Goal: Information Seeking & Learning: Understand process/instructions

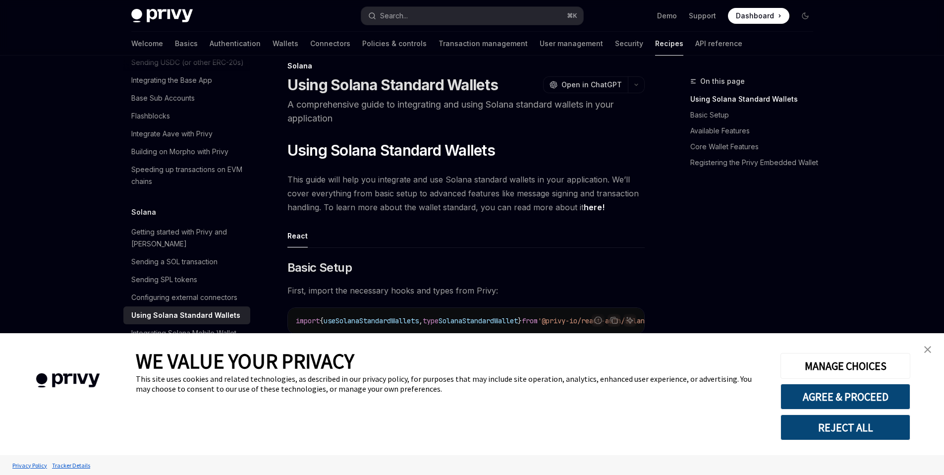
scroll to position [18, 0]
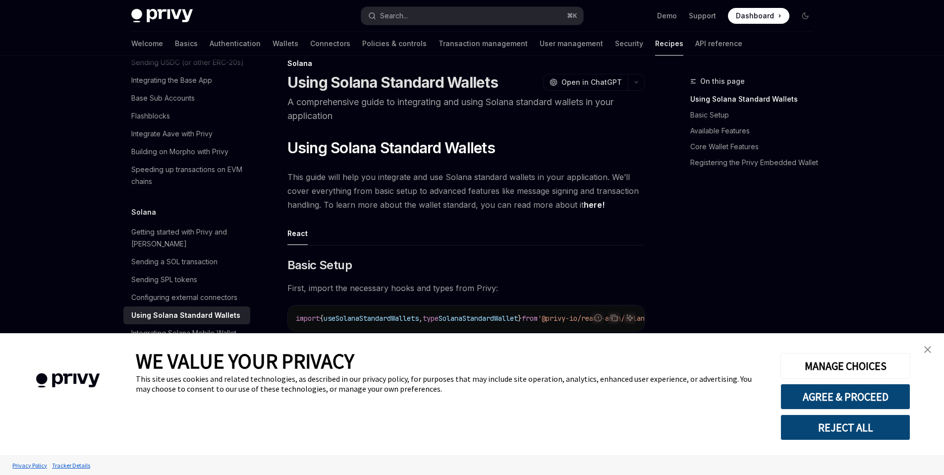
click at [926, 349] on img "close banner" at bounding box center [928, 349] width 7 height 7
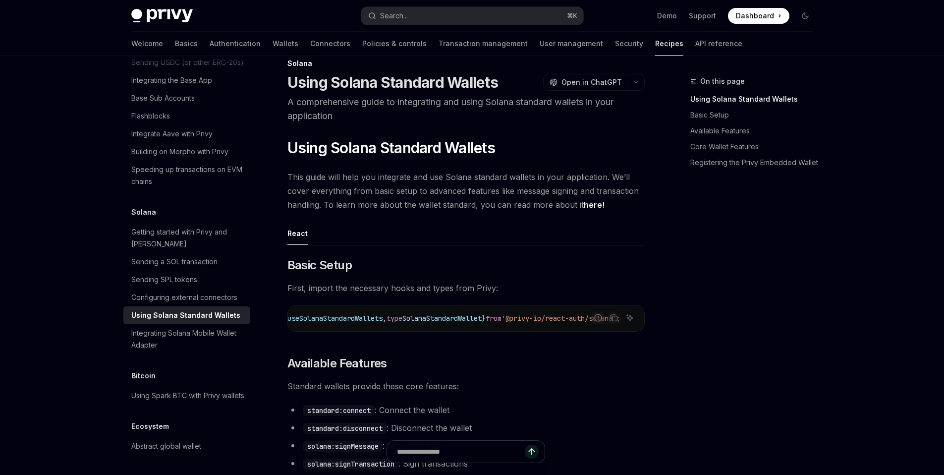
scroll to position [0, 75]
click at [614, 317] on icon "Copy the contents from the code block" at bounding box center [614, 318] width 8 height 8
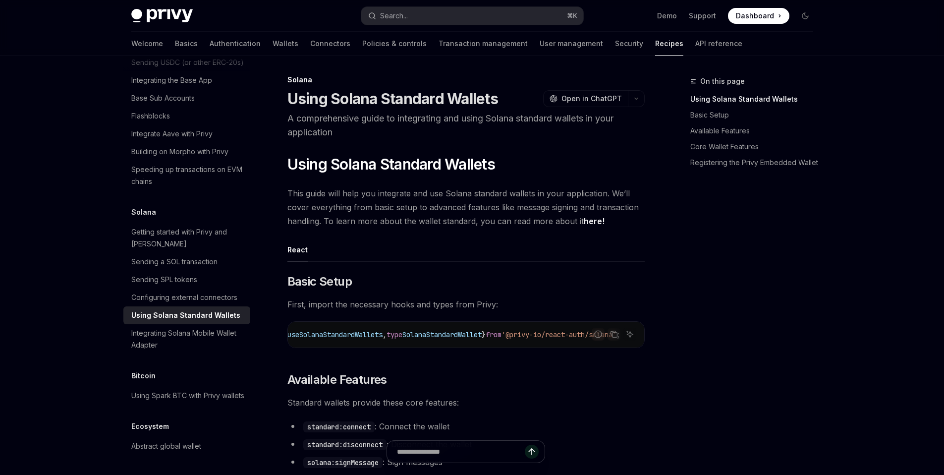
scroll to position [0, 0]
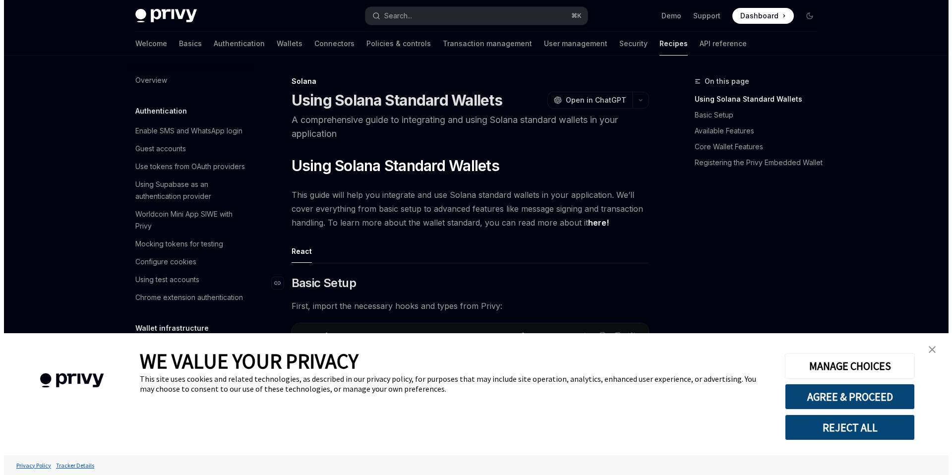
scroll to position [1553, 0]
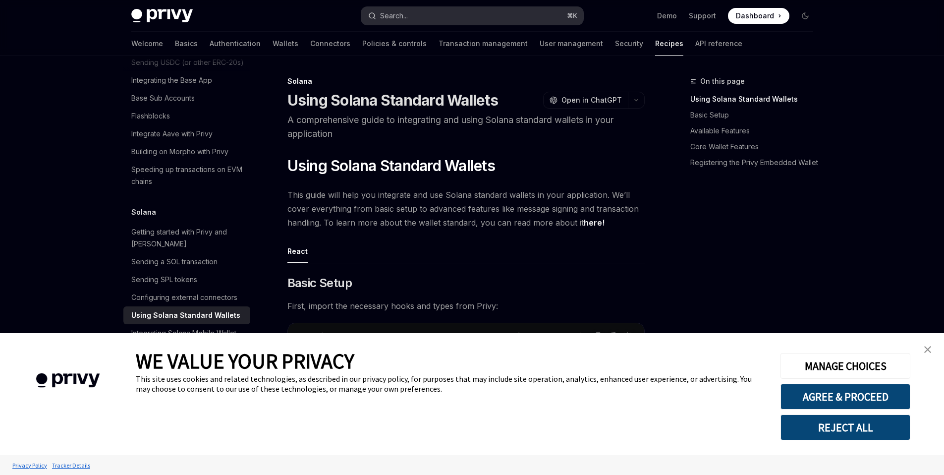
click at [455, 15] on button "Search... ⌘ K" at bounding box center [472, 16] width 222 height 18
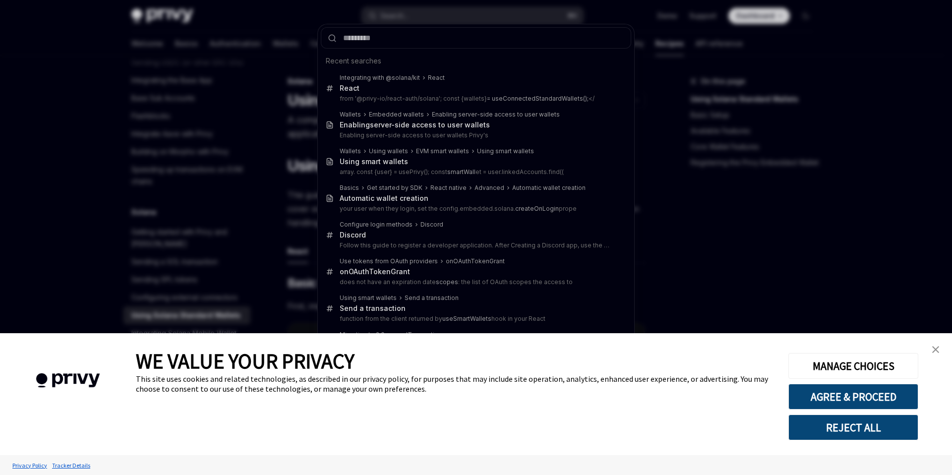
type input "**********"
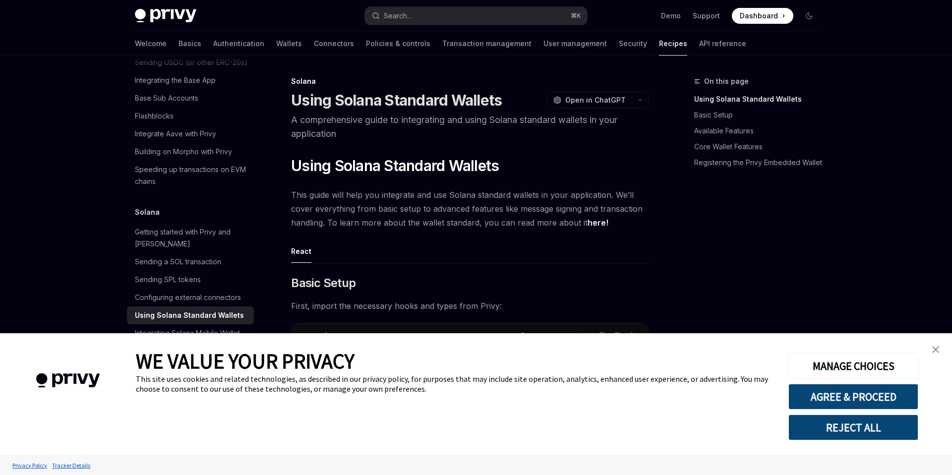
type textarea "*"
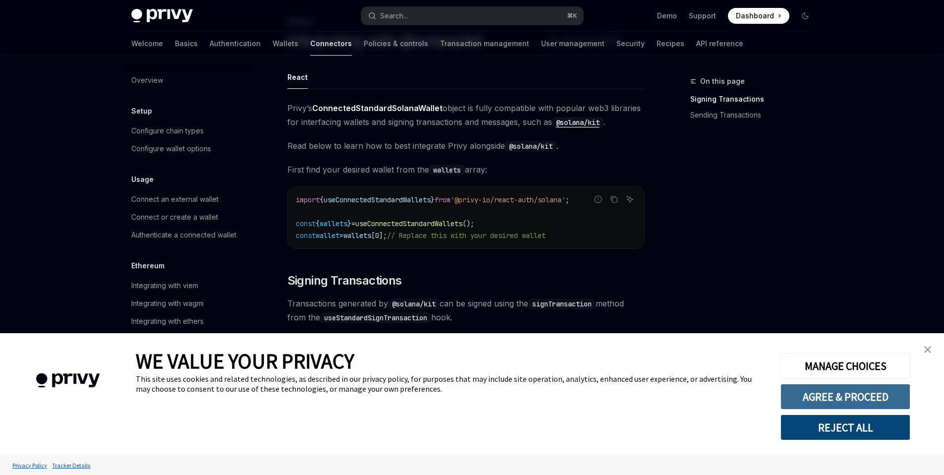
click at [845, 398] on button "AGREE & PROCEED" at bounding box center [846, 397] width 130 height 26
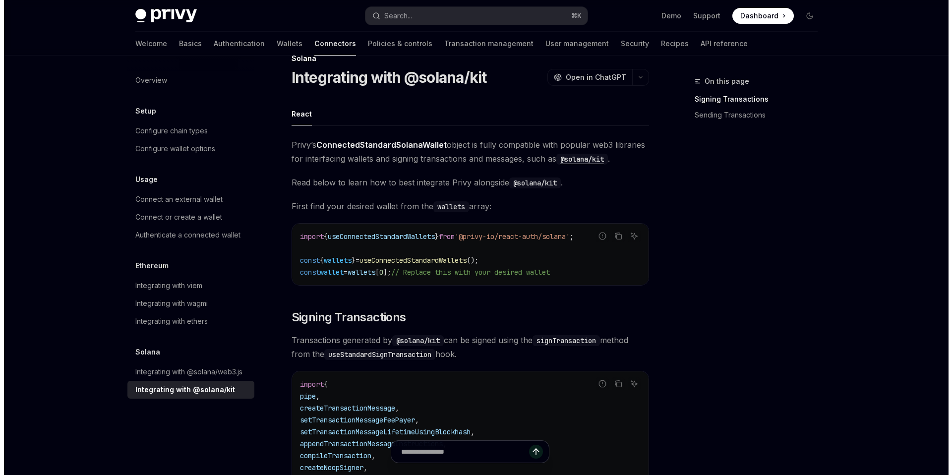
scroll to position [23, 0]
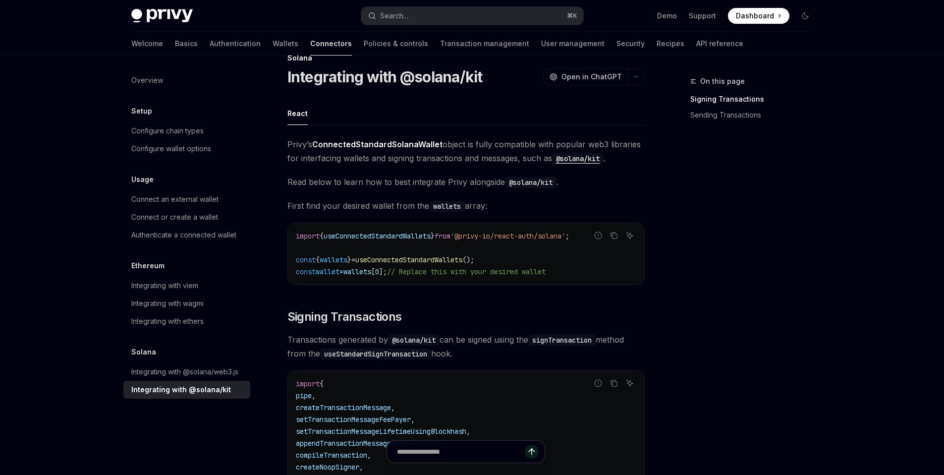
click at [422, 233] on span "useConnectedStandardWallets" at bounding box center [377, 236] width 107 height 9
copy span "useConnectedStandardWallets"
click at [489, 17] on button "Search... ⌘ K" at bounding box center [472, 16] width 222 height 18
click at [450, 16] on button "Search... ⌘ K" at bounding box center [472, 16] width 222 height 18
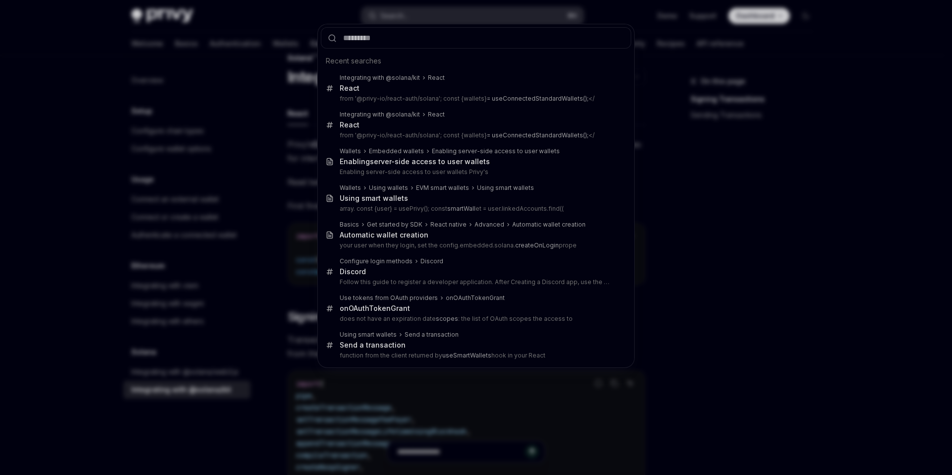
type input "**********"
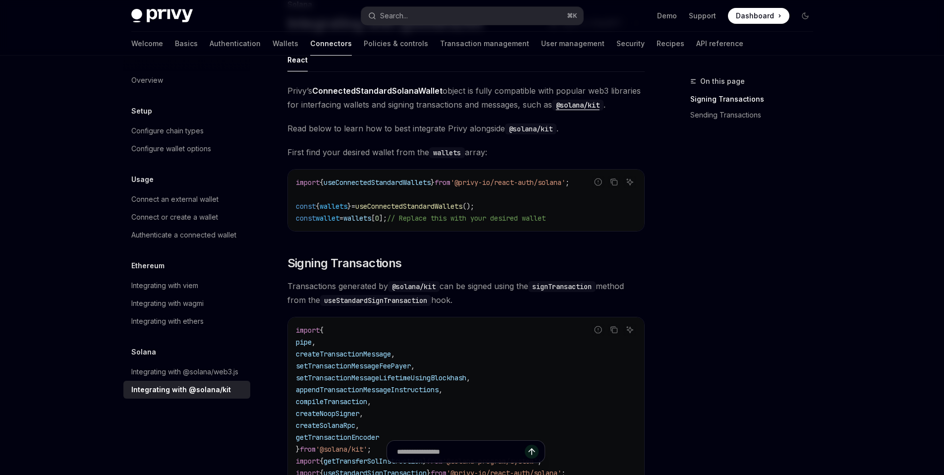
scroll to position [68, 0]
